Goal: Transaction & Acquisition: Purchase product/service

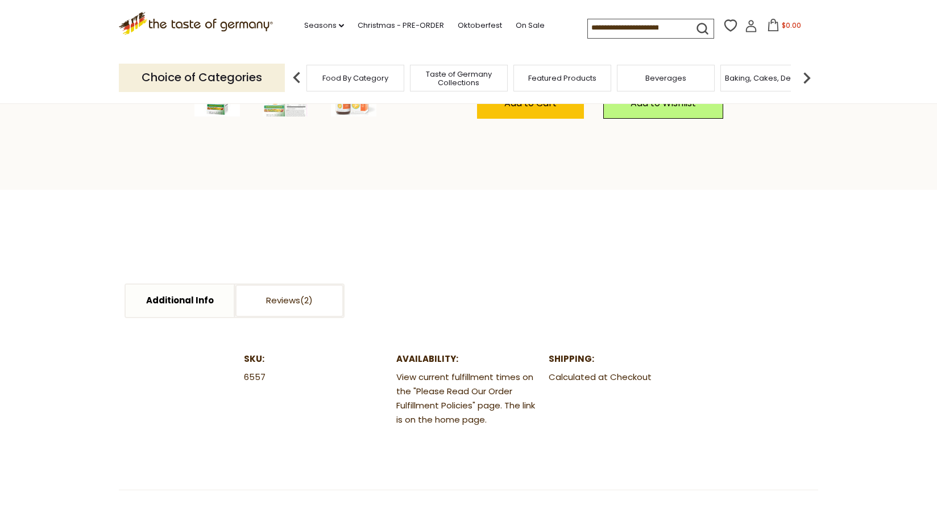
scroll to position [148, 0]
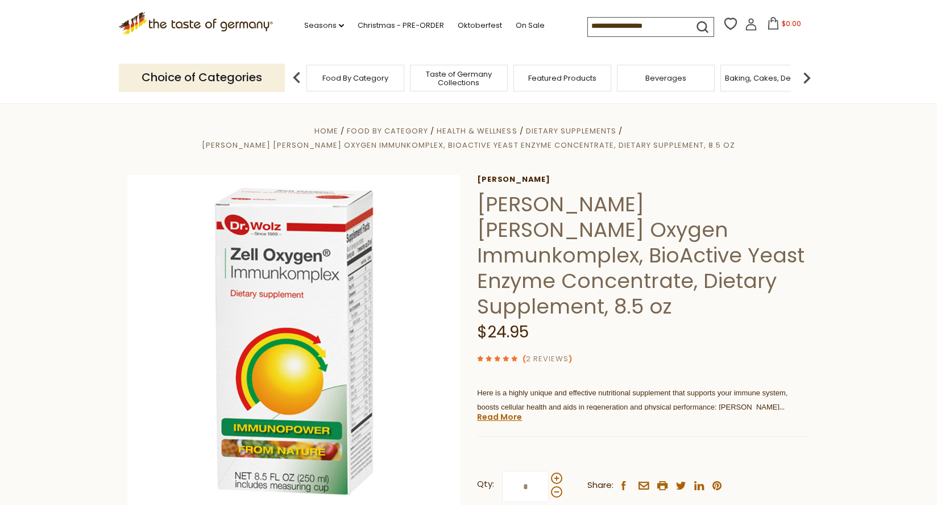
click at [549, 354] on link "2 Reviews" at bounding box center [547, 360] width 43 height 12
click at [539, 354] on link "2 Reviews" at bounding box center [547, 360] width 43 height 12
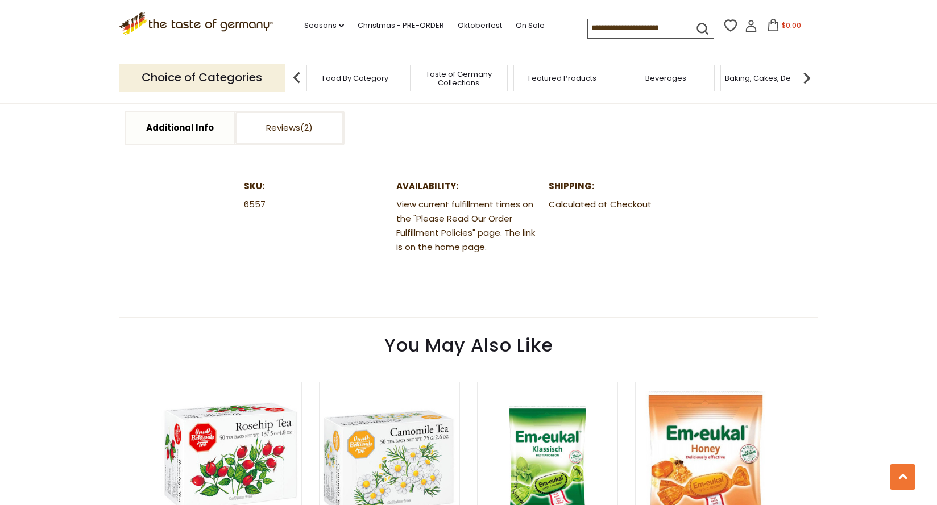
scroll to position [559, 0]
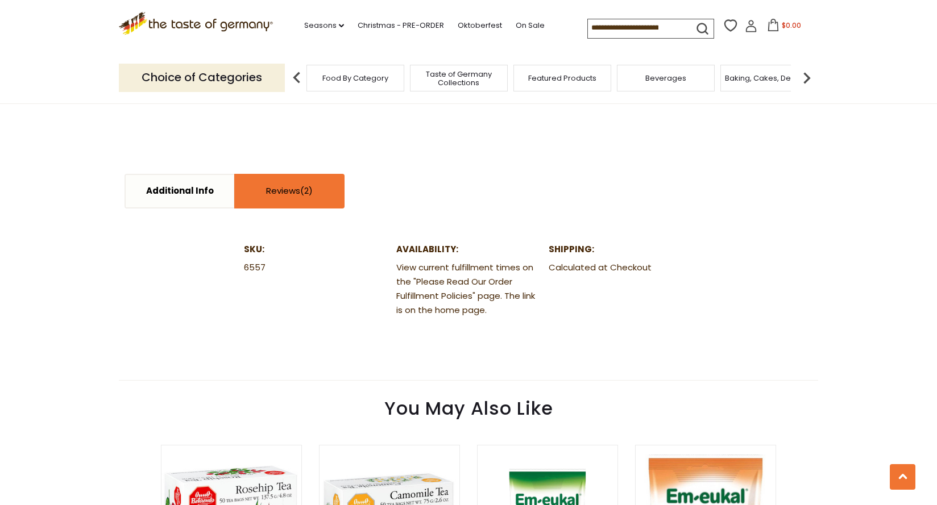
click at [290, 175] on link "Reviews" at bounding box center [289, 191] width 108 height 32
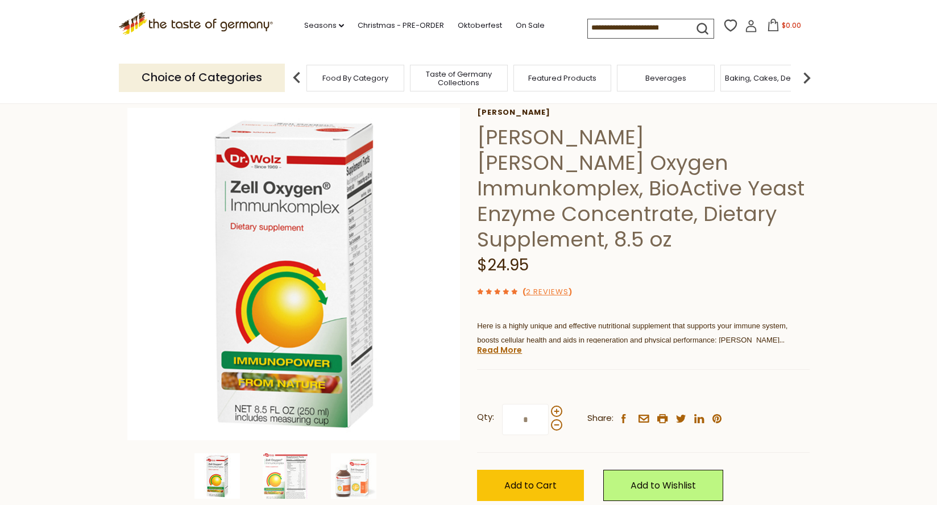
scroll to position [65, 0]
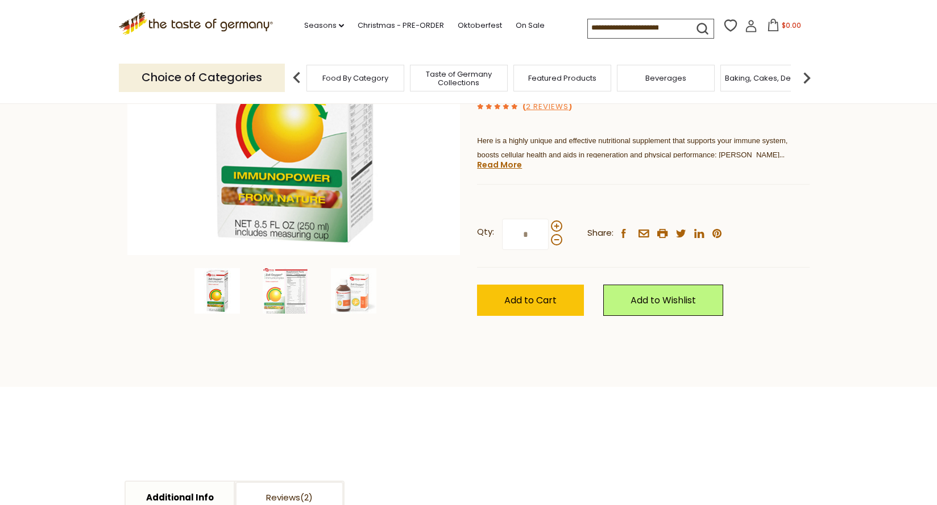
scroll to position [148, 0]
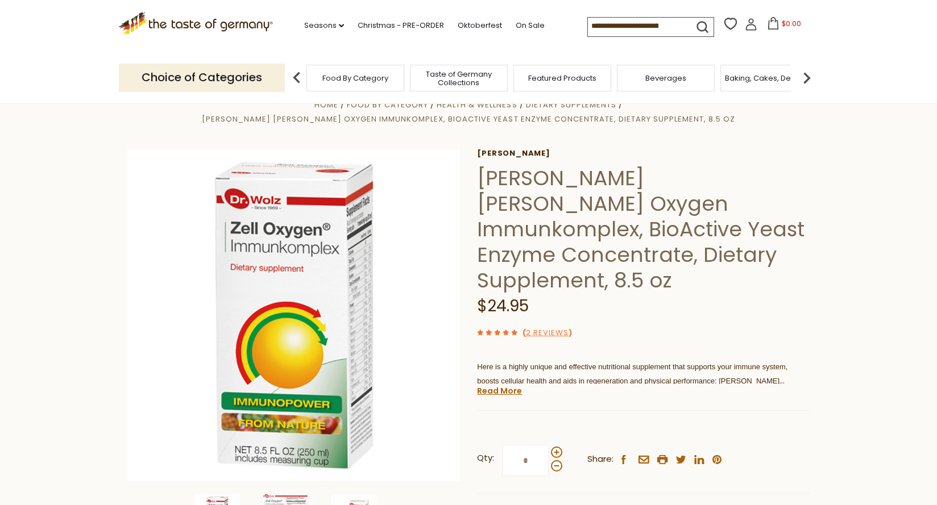
scroll to position [107, 0]
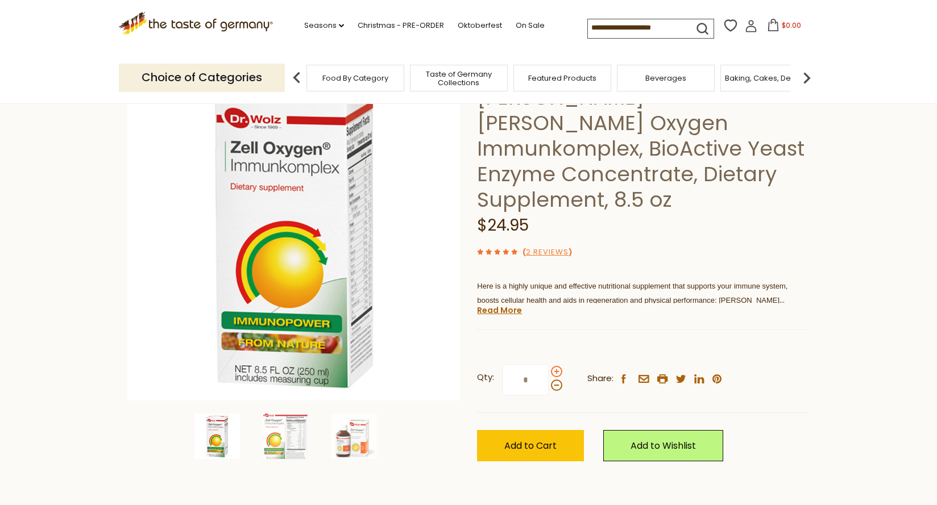
click at [556, 366] on span at bounding box center [556, 371] width 11 height 11
click at [549, 364] on input "*" at bounding box center [525, 379] width 47 height 31
type input "*"
click at [526, 439] on span "Add to Cart" at bounding box center [530, 445] width 52 height 13
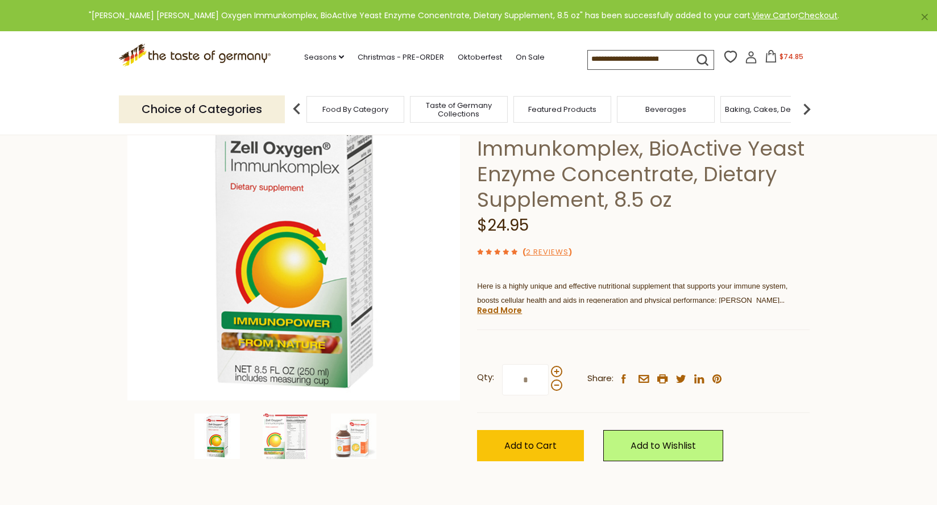
click at [779, 58] on span "$74.85" at bounding box center [791, 57] width 24 height 10
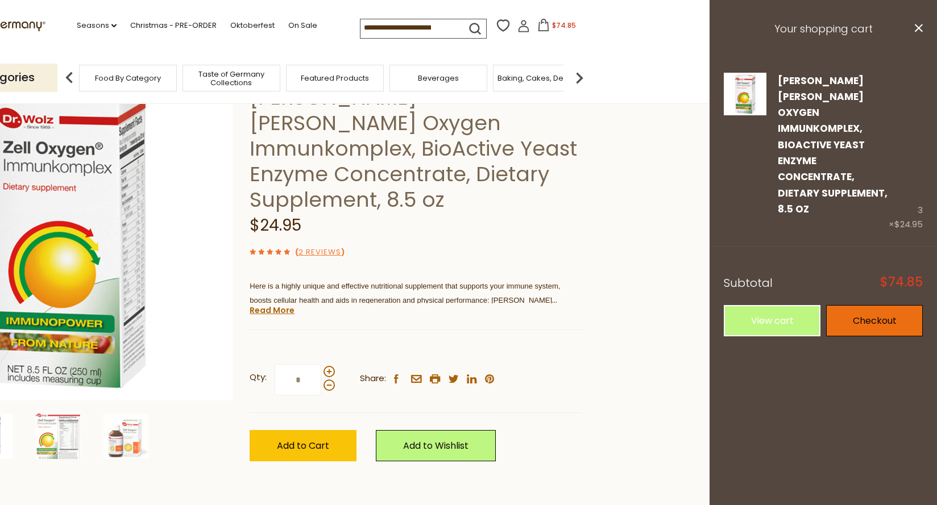
click at [883, 305] on link "Checkout" at bounding box center [874, 320] width 97 height 31
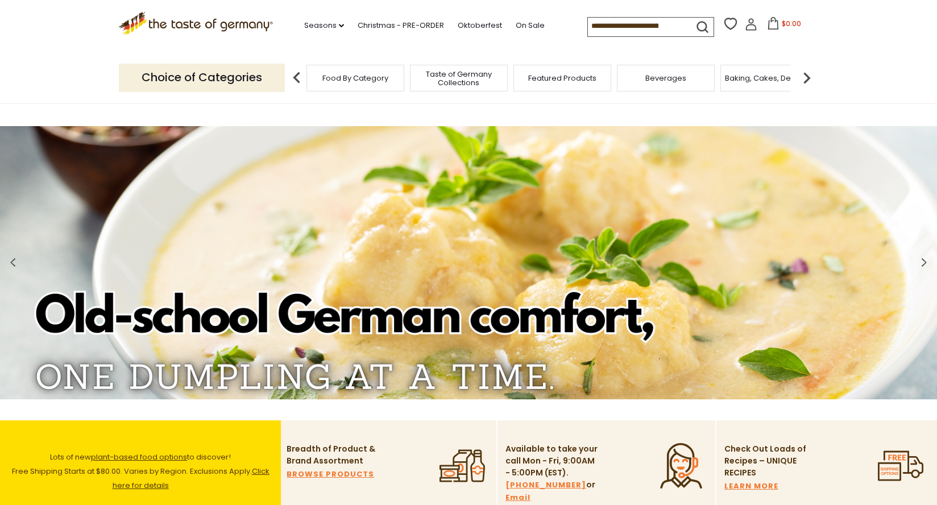
click at [359, 82] on div "Food By Category" at bounding box center [355, 78] width 98 height 27
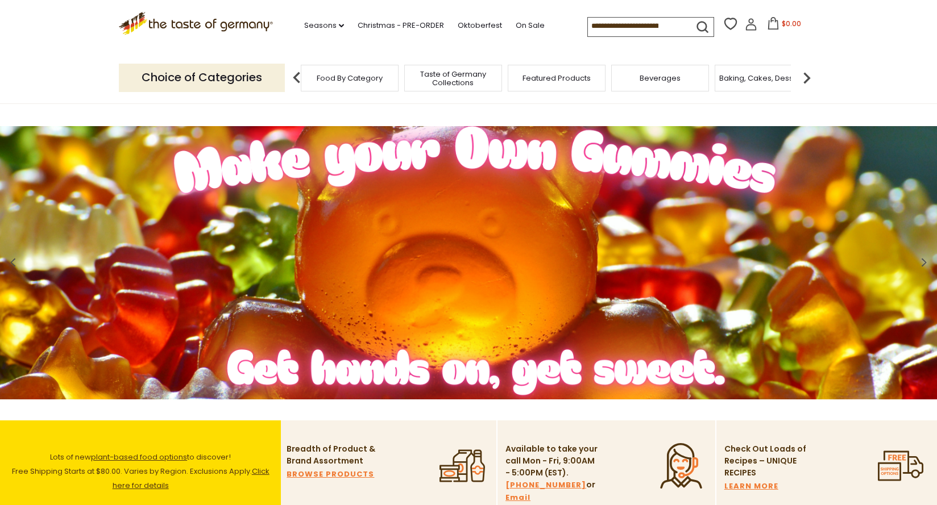
click at [345, 81] on span "Food By Category" at bounding box center [350, 78] width 66 height 9
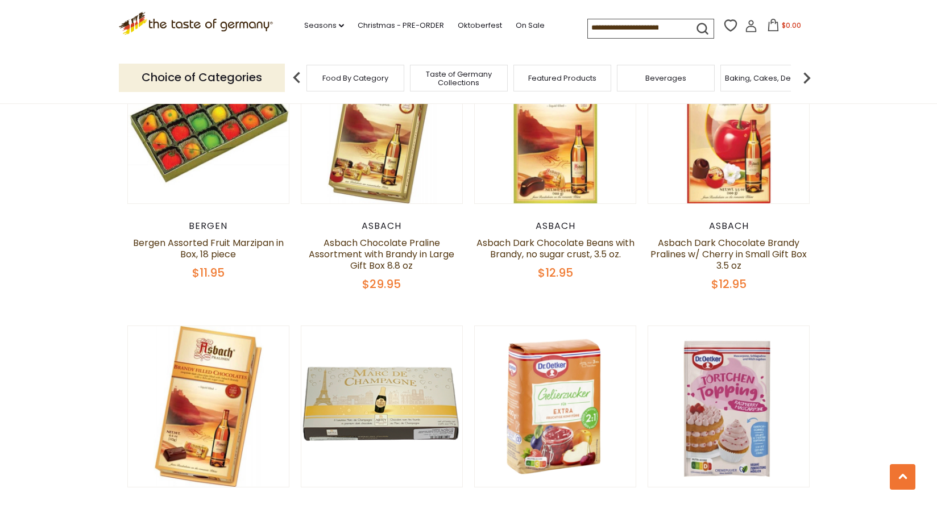
scroll to position [2346, 0]
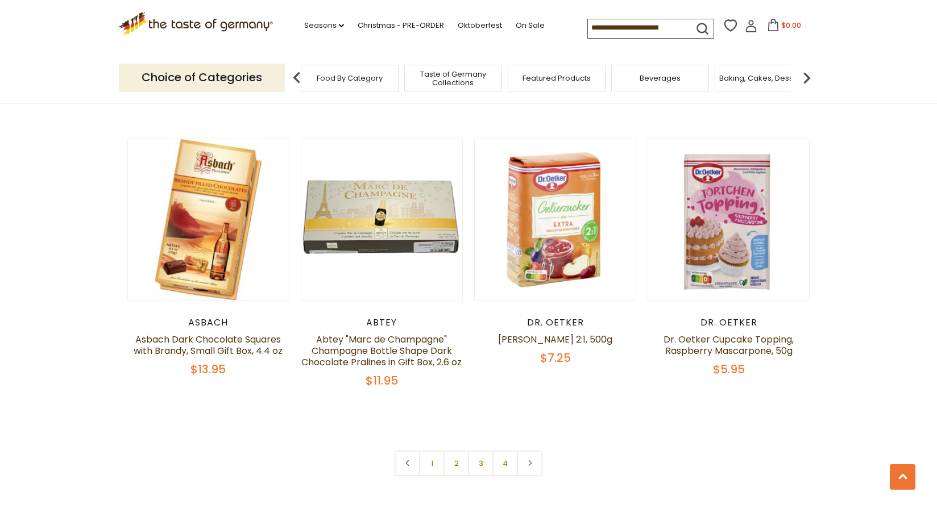
click at [351, 80] on span "Food By Category" at bounding box center [350, 78] width 66 height 9
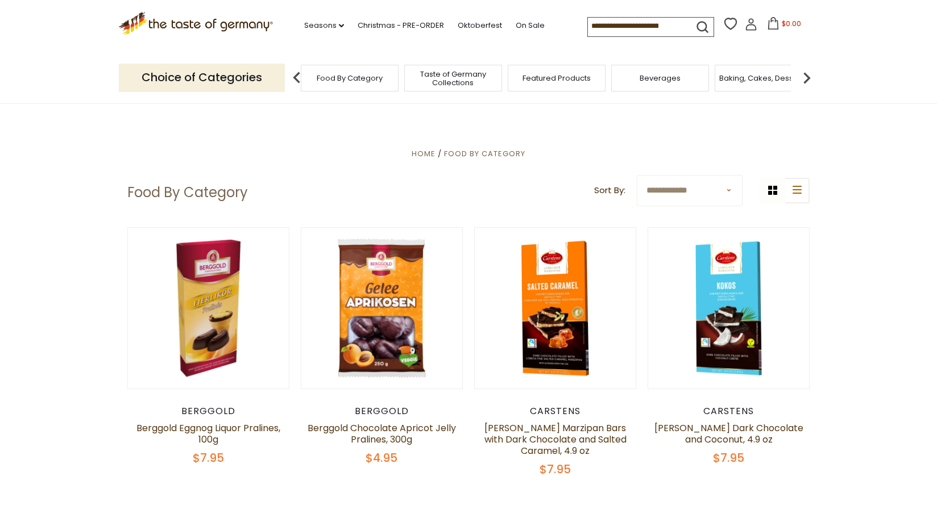
click at [559, 77] on span "Featured Products" at bounding box center [556, 78] width 68 height 9
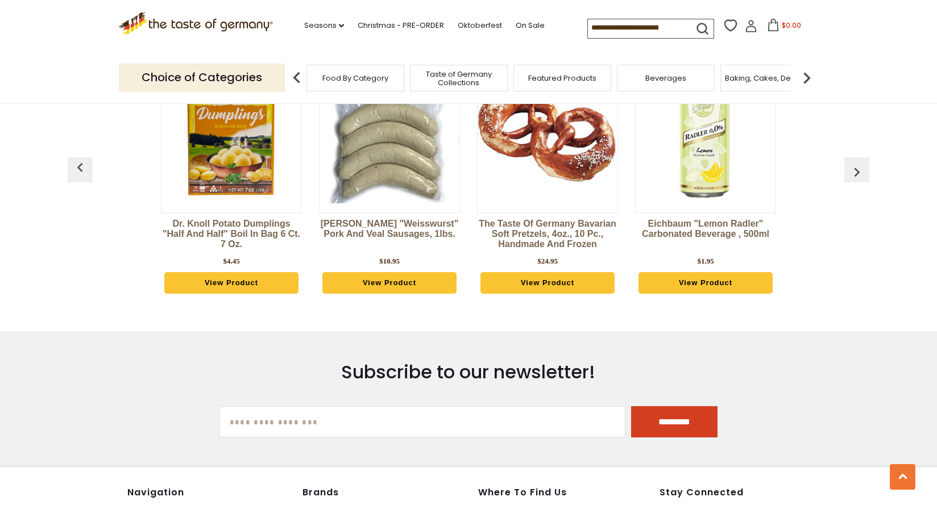
scroll to position [1368, 0]
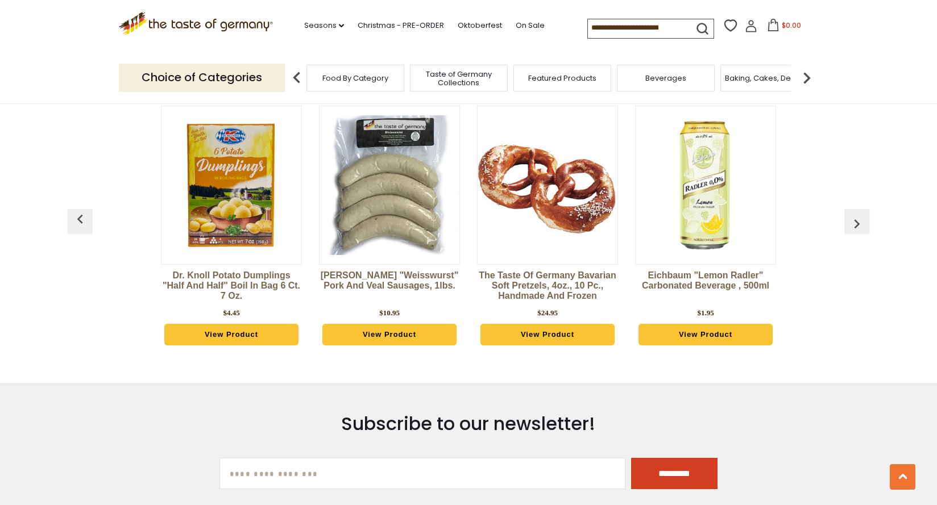
click at [588, 30] on input at bounding box center [636, 27] width 96 height 16
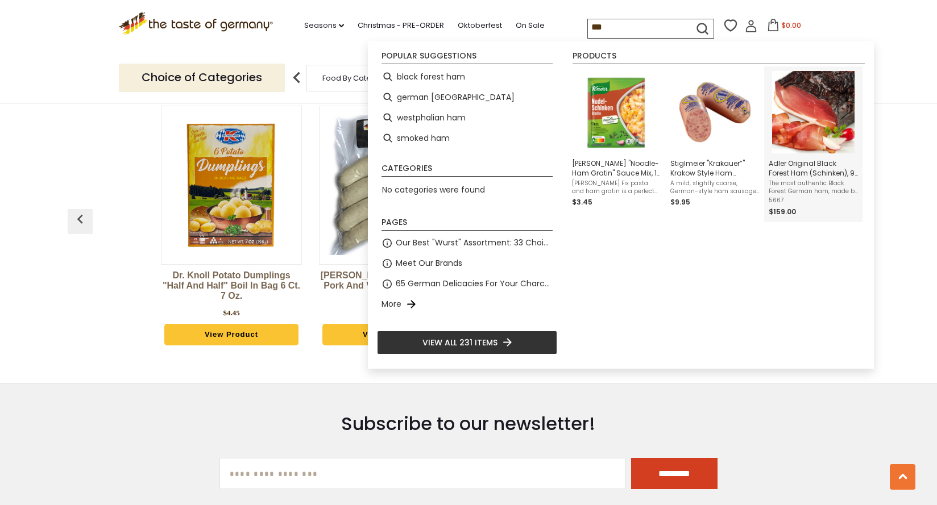
type input "***"
click at [808, 152] on img "Adler Original Black Forest Ham (Schinken), 9 lbs." at bounding box center [813, 112] width 82 height 82
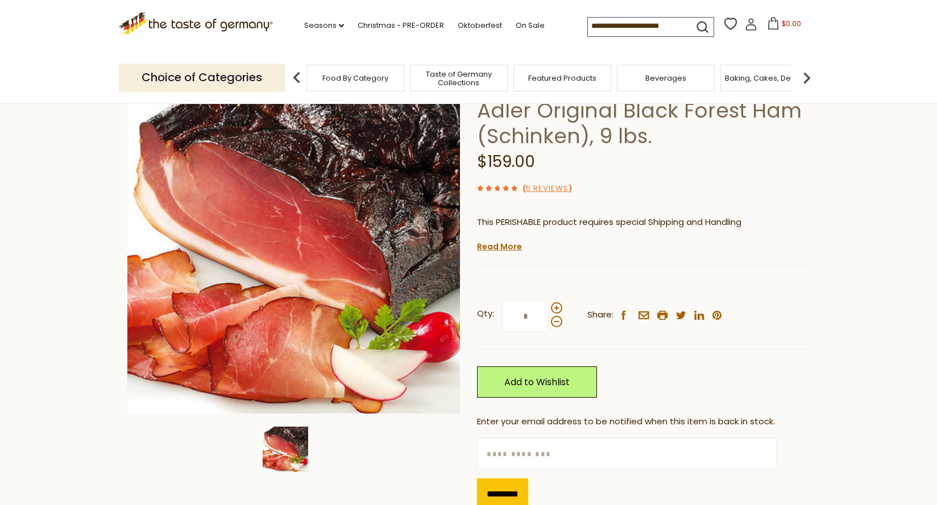
scroll to position [16, 0]
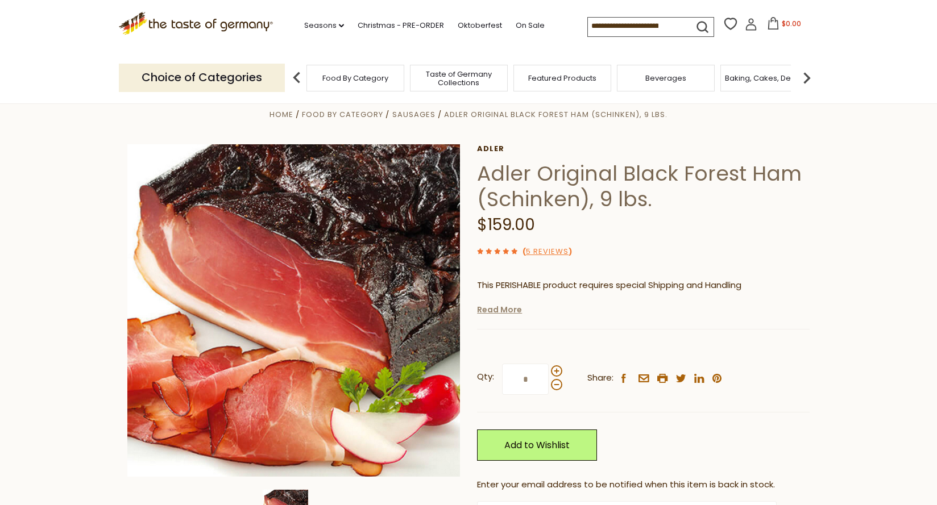
click at [507, 309] on link "Read More" at bounding box center [499, 309] width 45 height 11
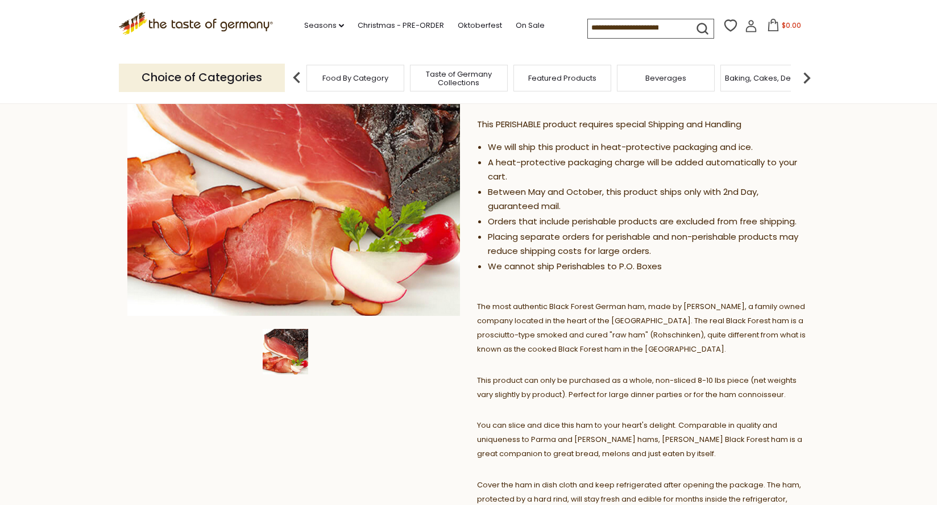
scroll to position [0, 0]
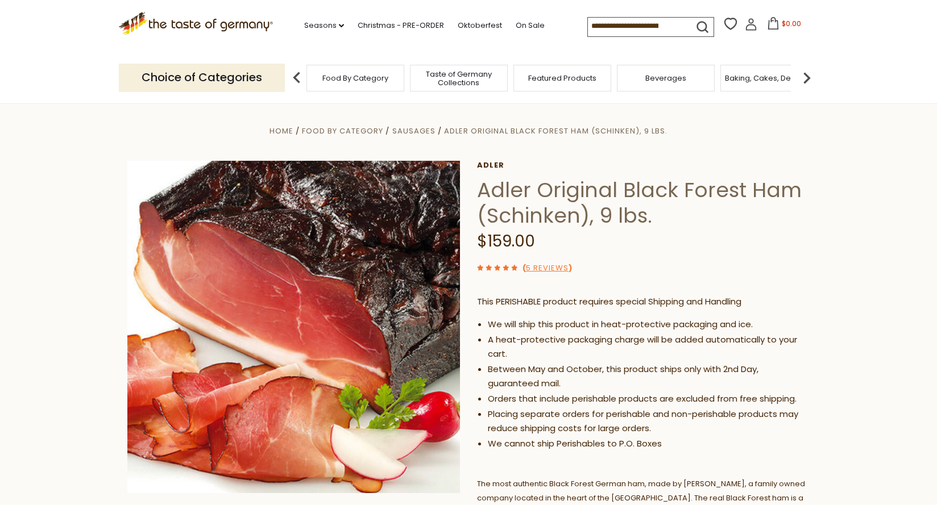
click at [183, 73] on p "Choice of Categories" at bounding box center [202, 78] width 166 height 28
click at [543, 265] on link "5 Reviews" at bounding box center [547, 269] width 43 height 12
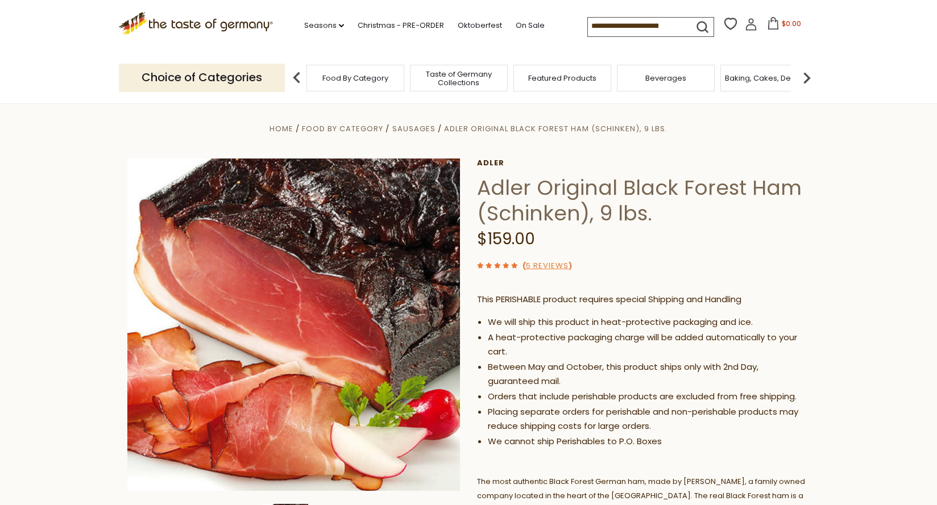
click at [509, 264] on span at bounding box center [507, 265] width 9 height 12
click at [540, 263] on link "5 Reviews" at bounding box center [547, 266] width 43 height 12
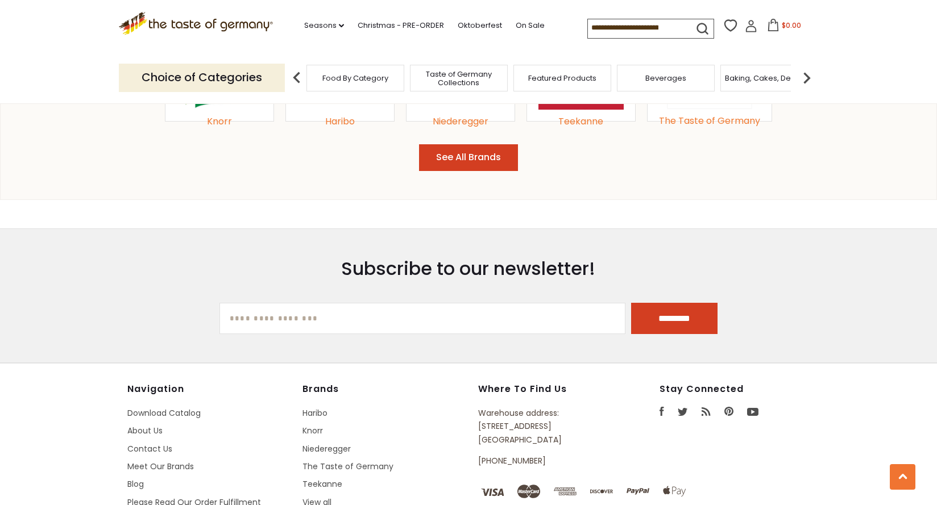
scroll to position [2078, 0]
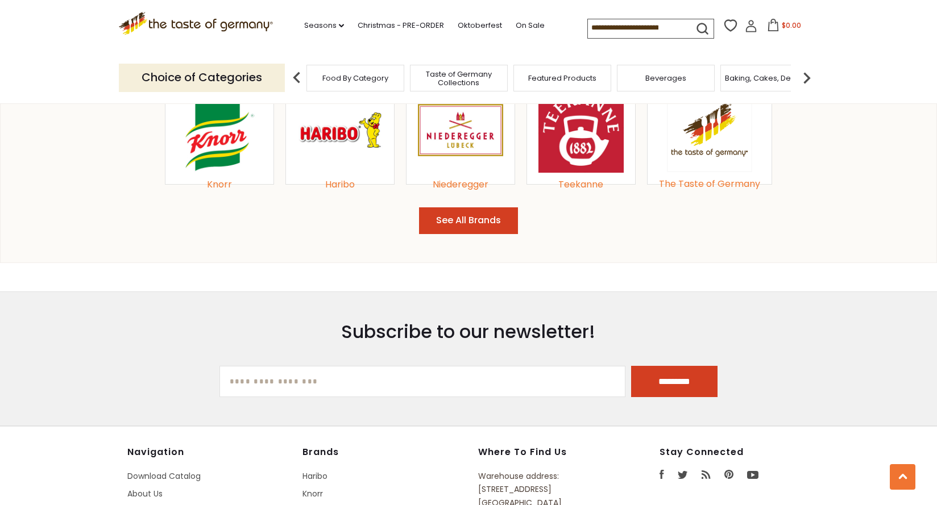
click at [227, 366] on input "[EMAIL_ADDRESS][DOMAIN_NAME]" at bounding box center [422, 381] width 406 height 31
type input "*"
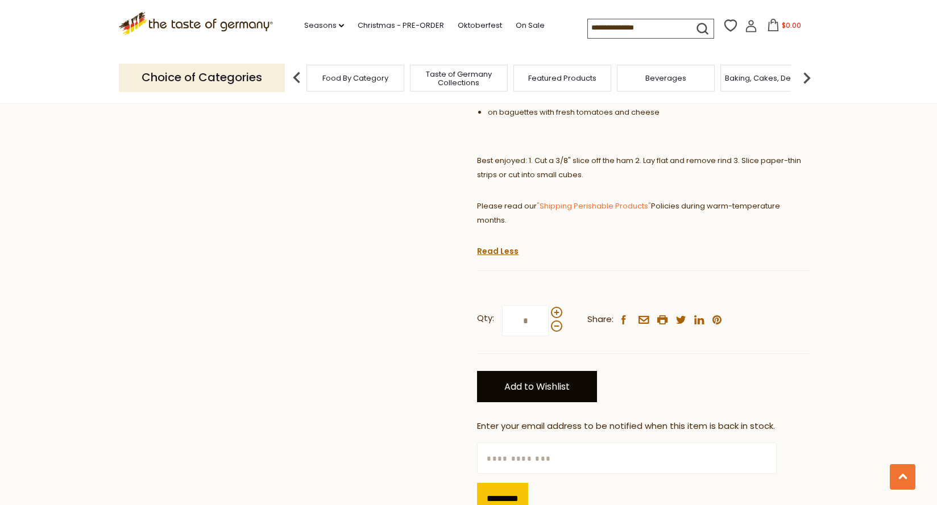
scroll to position [770, 0]
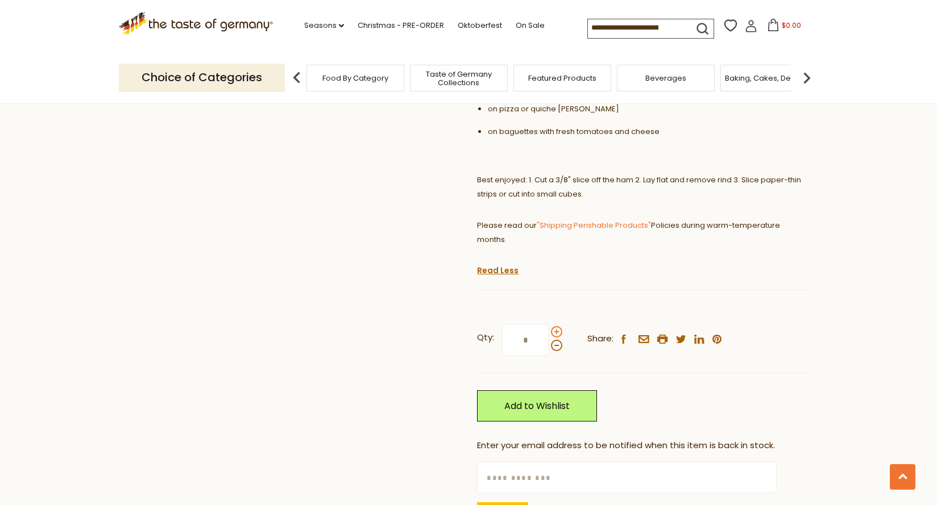
click at [555, 326] on span at bounding box center [556, 331] width 11 height 11
click at [549, 325] on input "*" at bounding box center [525, 340] width 47 height 31
type input "*"
drag, startPoint x: 524, startPoint y: 317, endPoint x: 530, endPoint y: 316, distance: 6.8
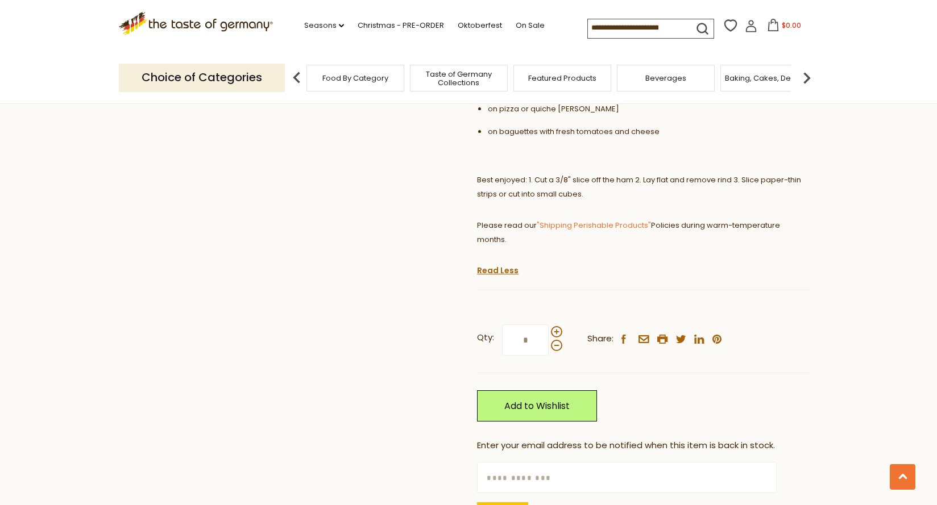
click at [530, 325] on input "*" at bounding box center [525, 340] width 47 height 31
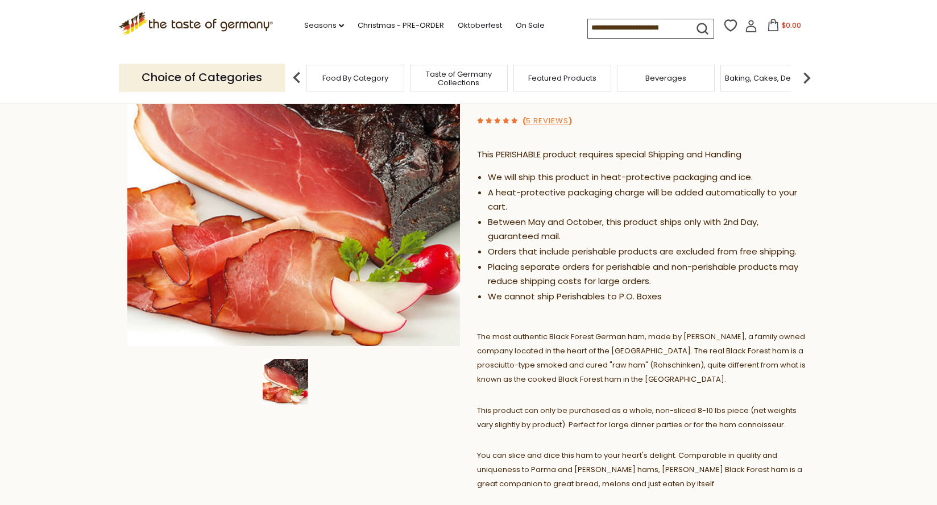
scroll to position [0, 0]
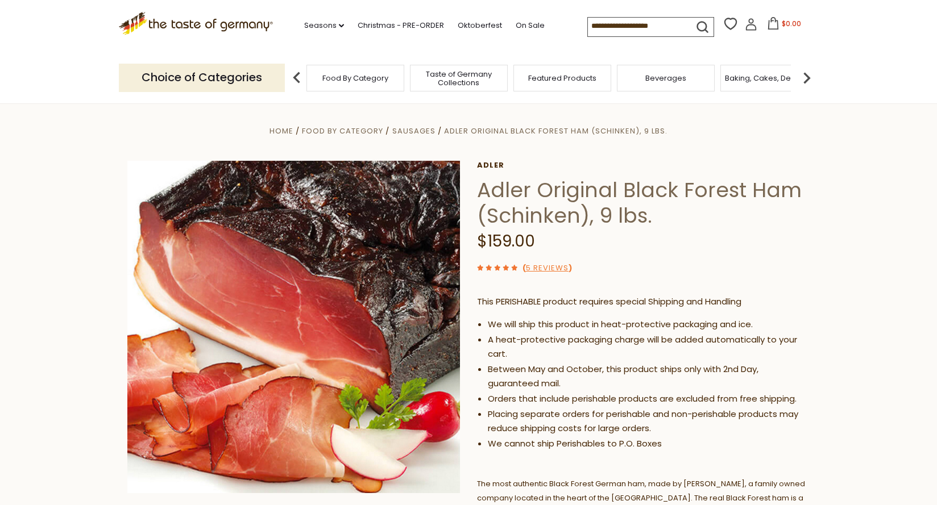
type input "*"
click at [349, 83] on div "Food By Category" at bounding box center [355, 78] width 98 height 27
click at [456, 80] on span "Taste of Germany Collections" at bounding box center [453, 78] width 91 height 17
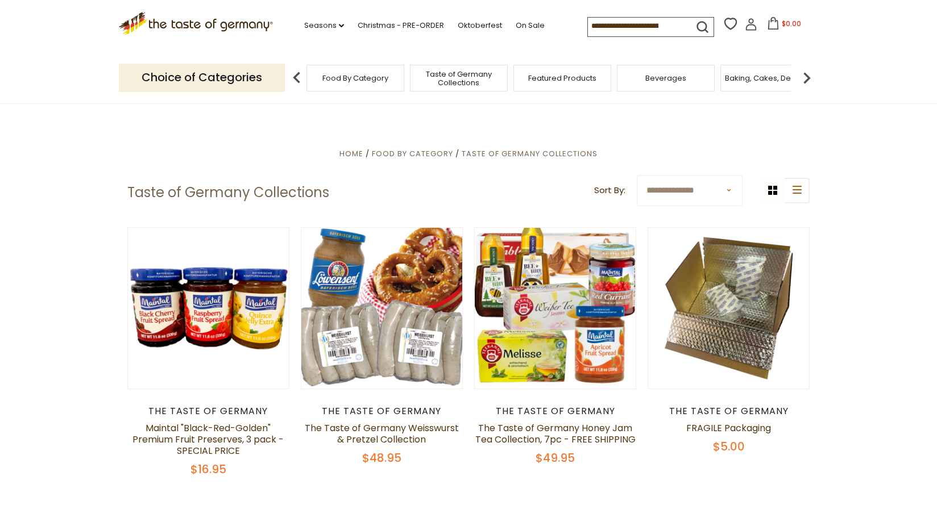
click at [563, 75] on span "Featured Products" at bounding box center [562, 78] width 68 height 9
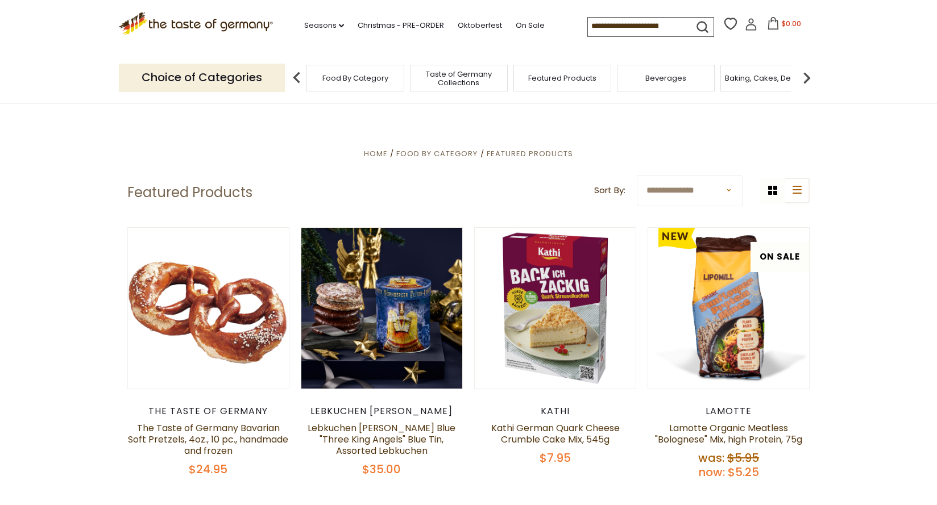
click at [765, 74] on span "Baking, Cakes, Desserts" at bounding box center [769, 78] width 88 height 9
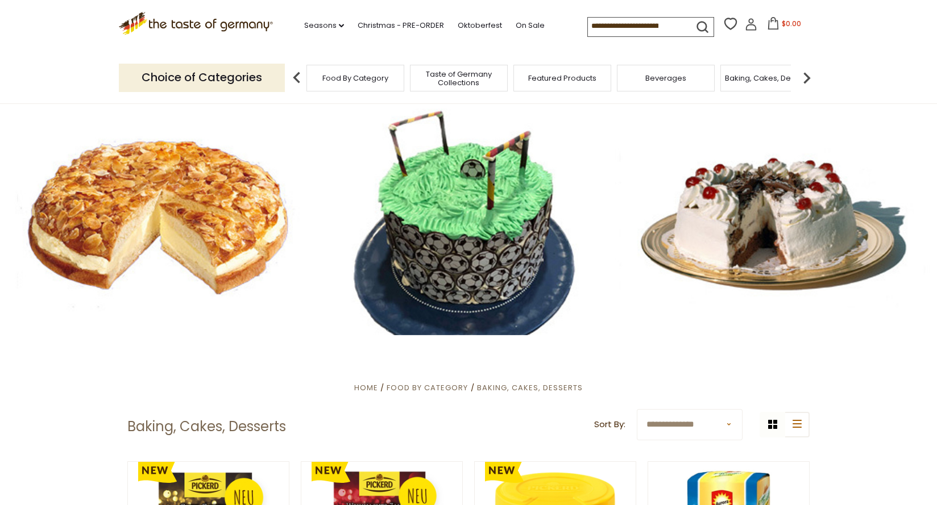
click at [811, 72] on img at bounding box center [806, 78] width 23 height 23
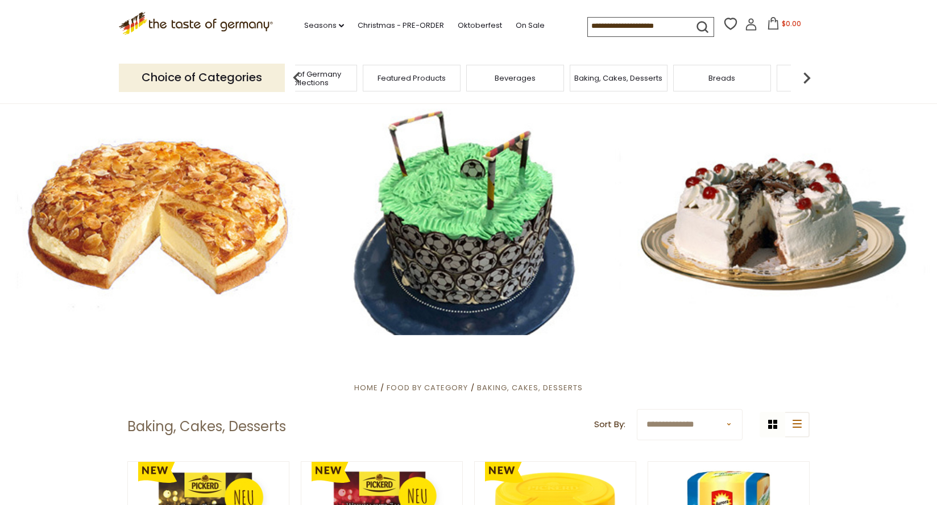
click at [723, 68] on div "Breads" at bounding box center [722, 78] width 98 height 27
click at [726, 74] on span "Breads" at bounding box center [730, 78] width 27 height 9
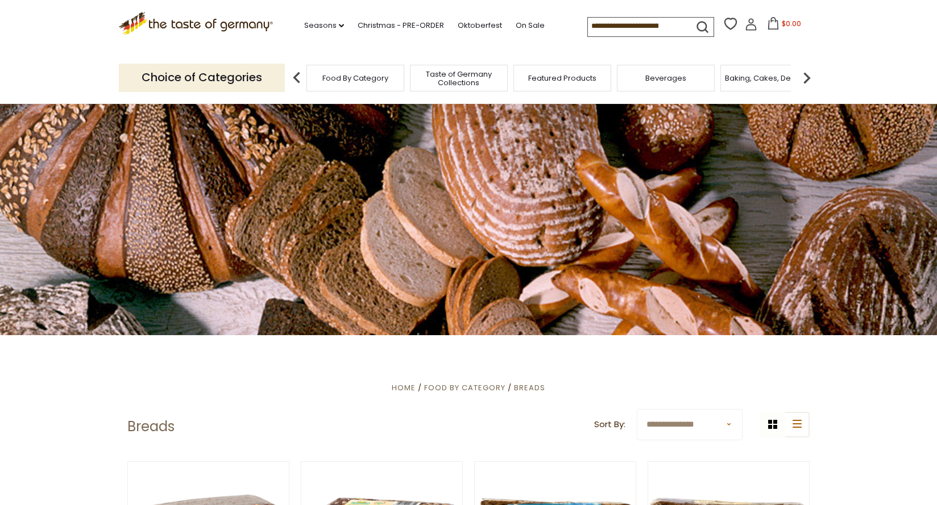
click at [807, 70] on img at bounding box center [806, 78] width 23 height 23
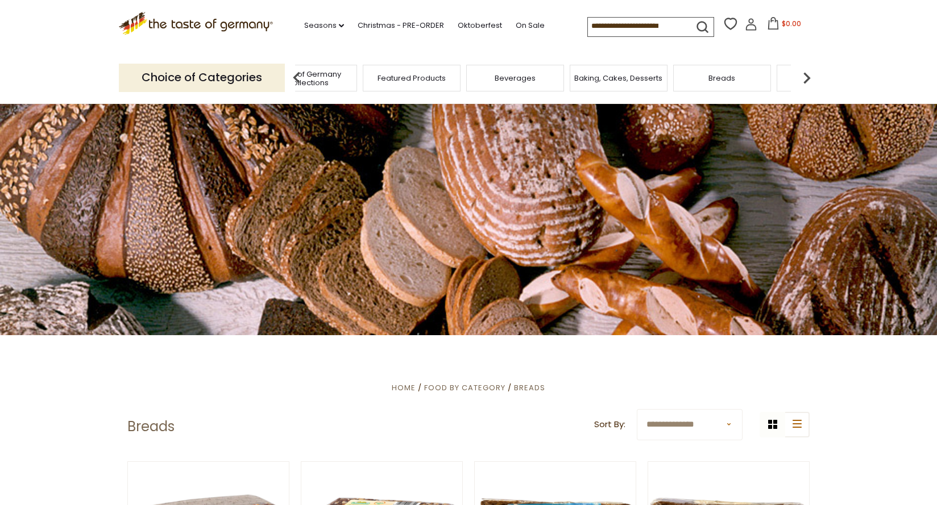
click at [807, 70] on img at bounding box center [806, 78] width 23 height 23
click at [627, 80] on span "Cereal" at bounding box center [628, 78] width 26 height 9
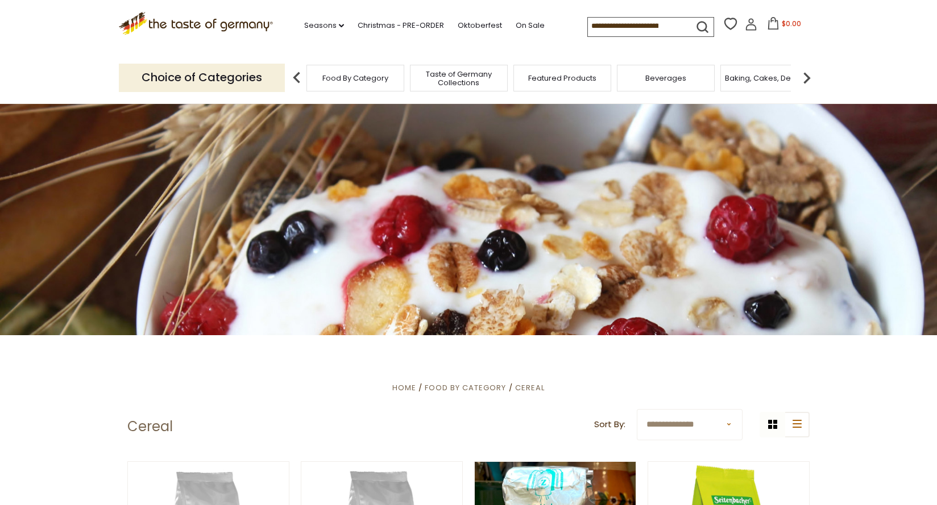
click at [807, 70] on img at bounding box center [806, 78] width 23 height 23
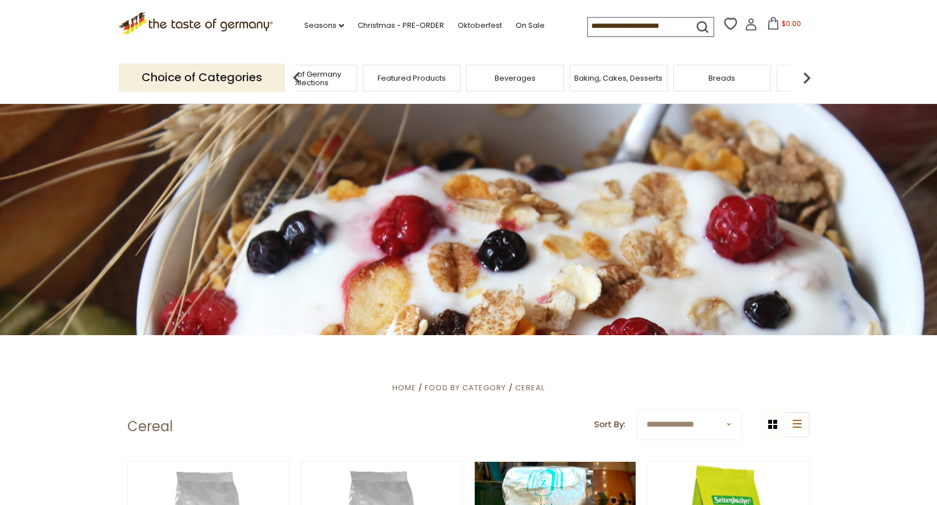
click at [807, 70] on img at bounding box center [806, 78] width 23 height 23
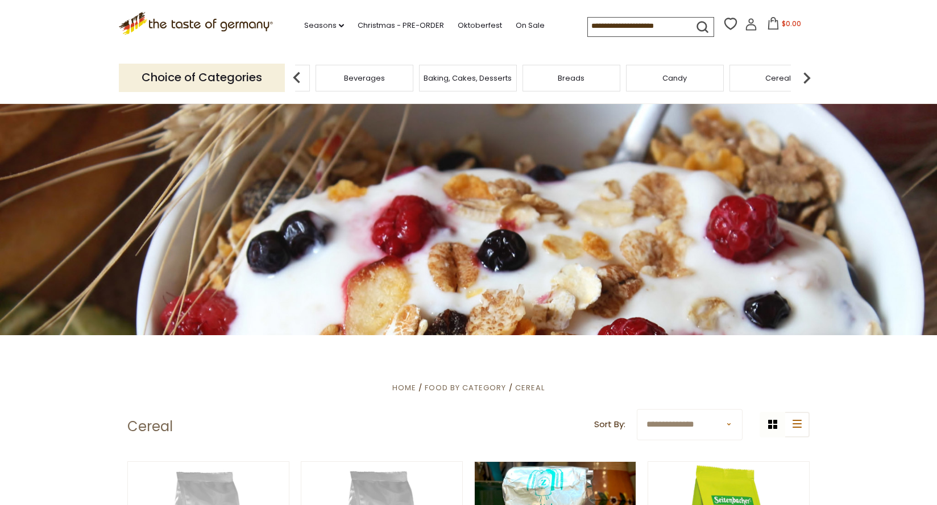
click at [807, 70] on img at bounding box center [806, 78] width 23 height 23
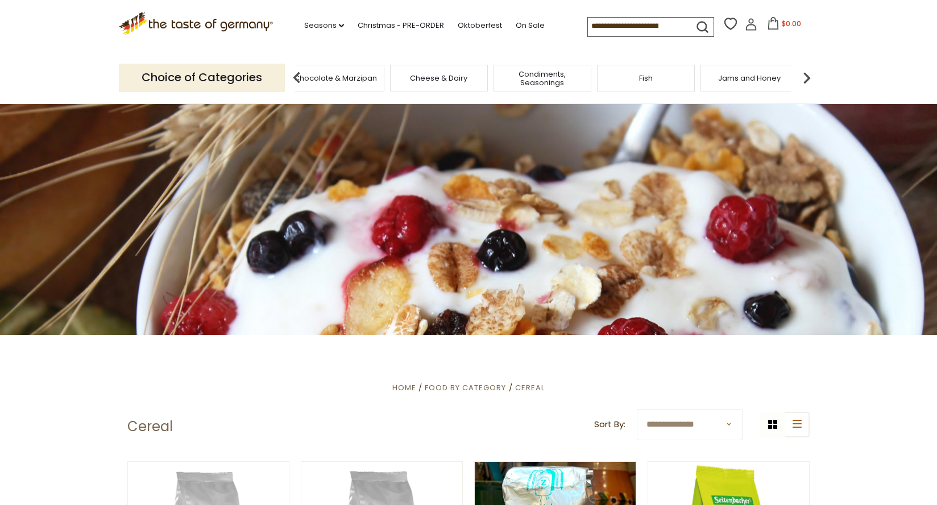
click at [807, 73] on img at bounding box center [806, 78] width 23 height 23
click at [808, 73] on img at bounding box center [806, 78] width 23 height 23
click at [809, 75] on img at bounding box center [806, 78] width 23 height 23
